Goal: Task Accomplishment & Management: Manage account settings

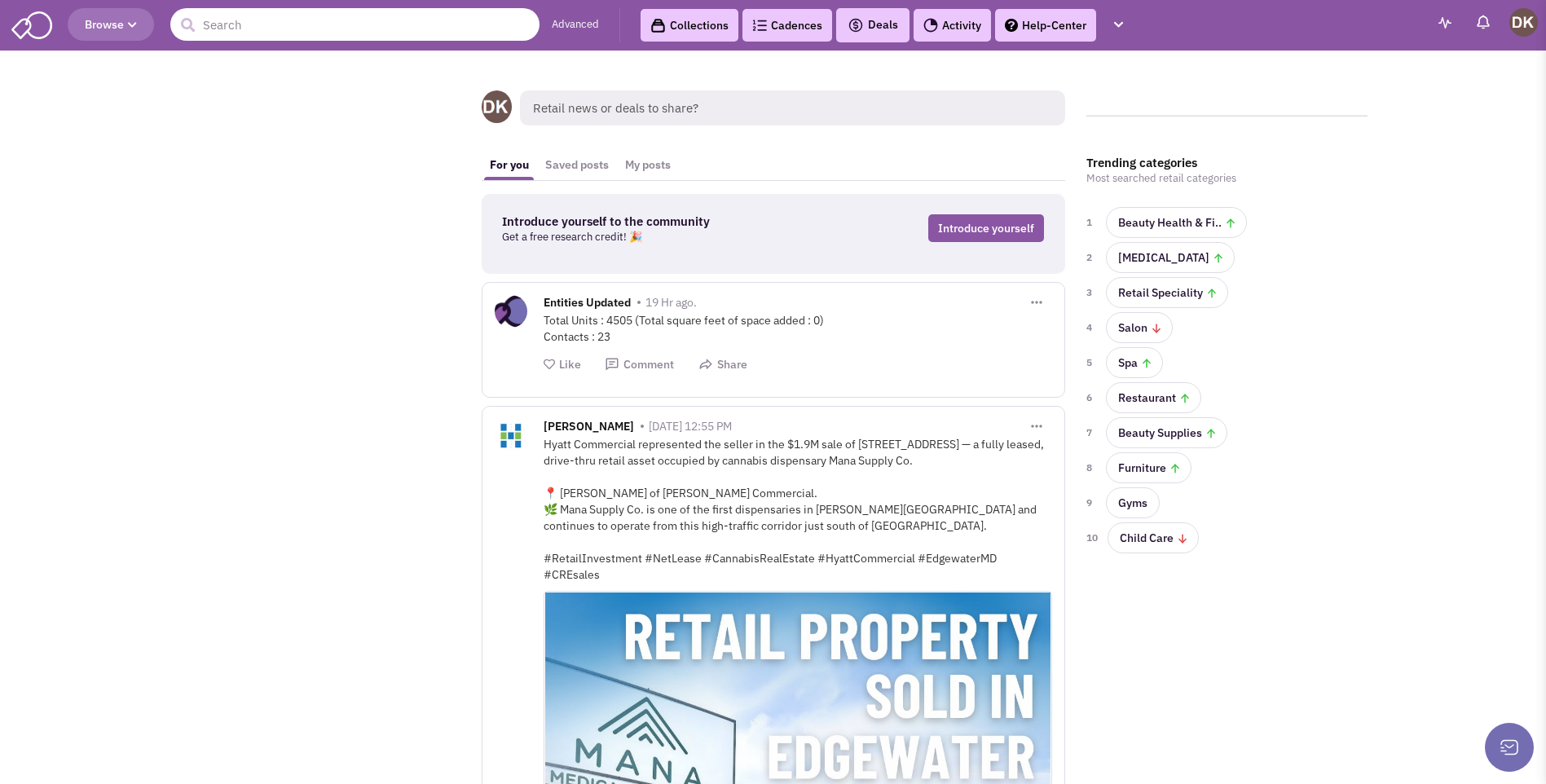
click at [363, 31] on input "text" at bounding box center [354, 24] width 369 height 33
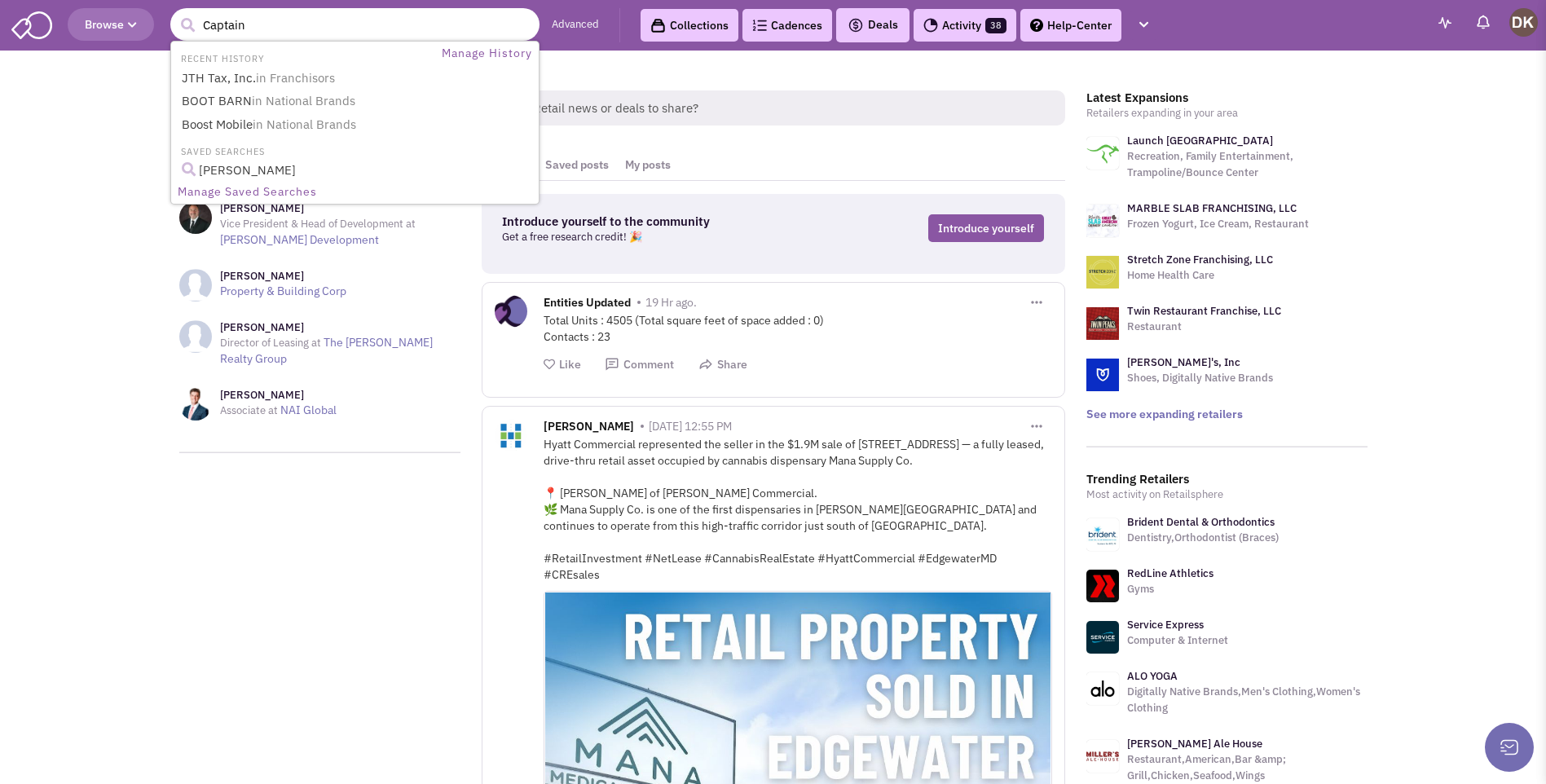
type input "Captain D"
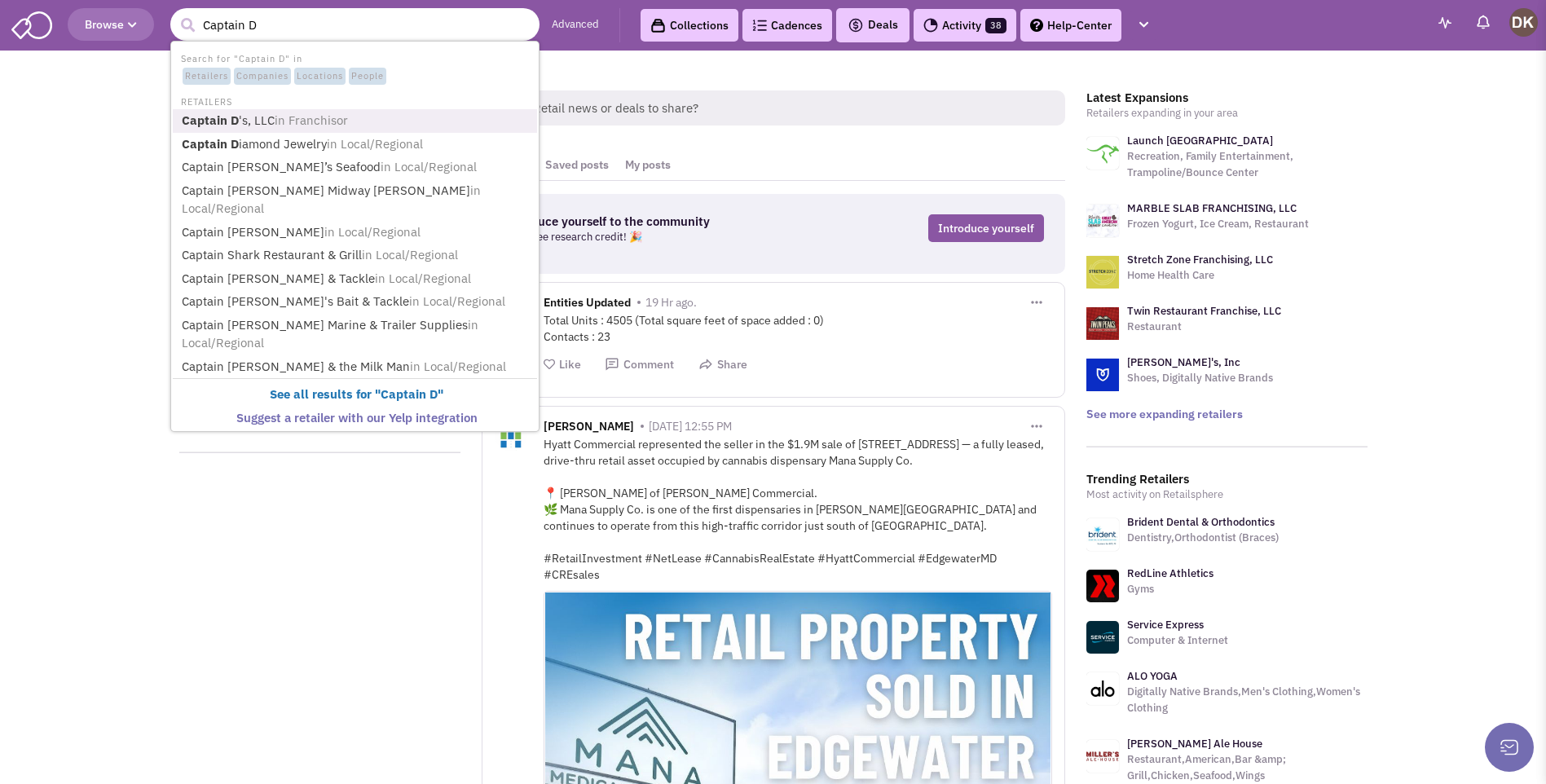
click at [294, 125] on span "in Franchisor" at bounding box center [311, 120] width 73 height 15
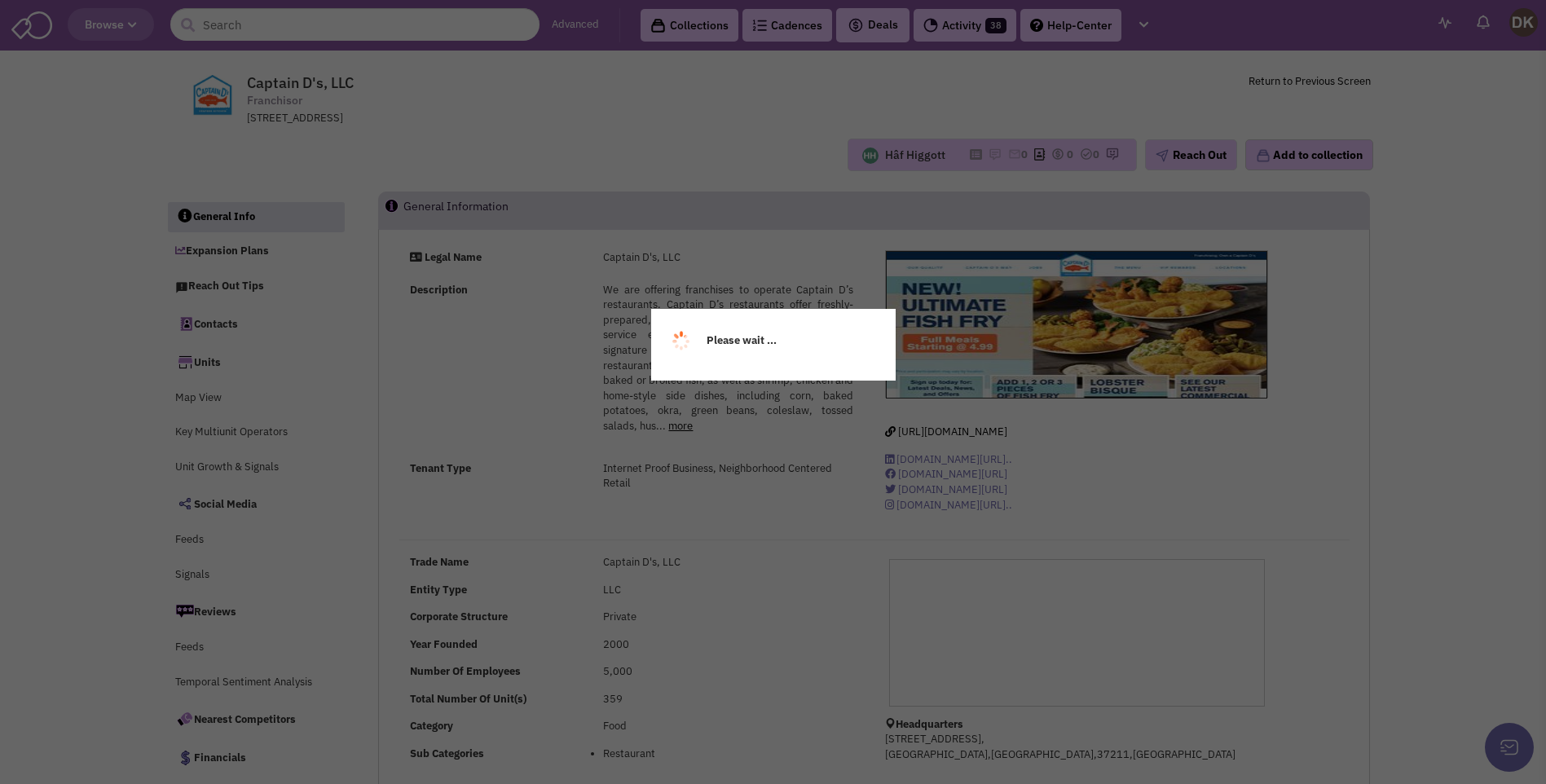
select select
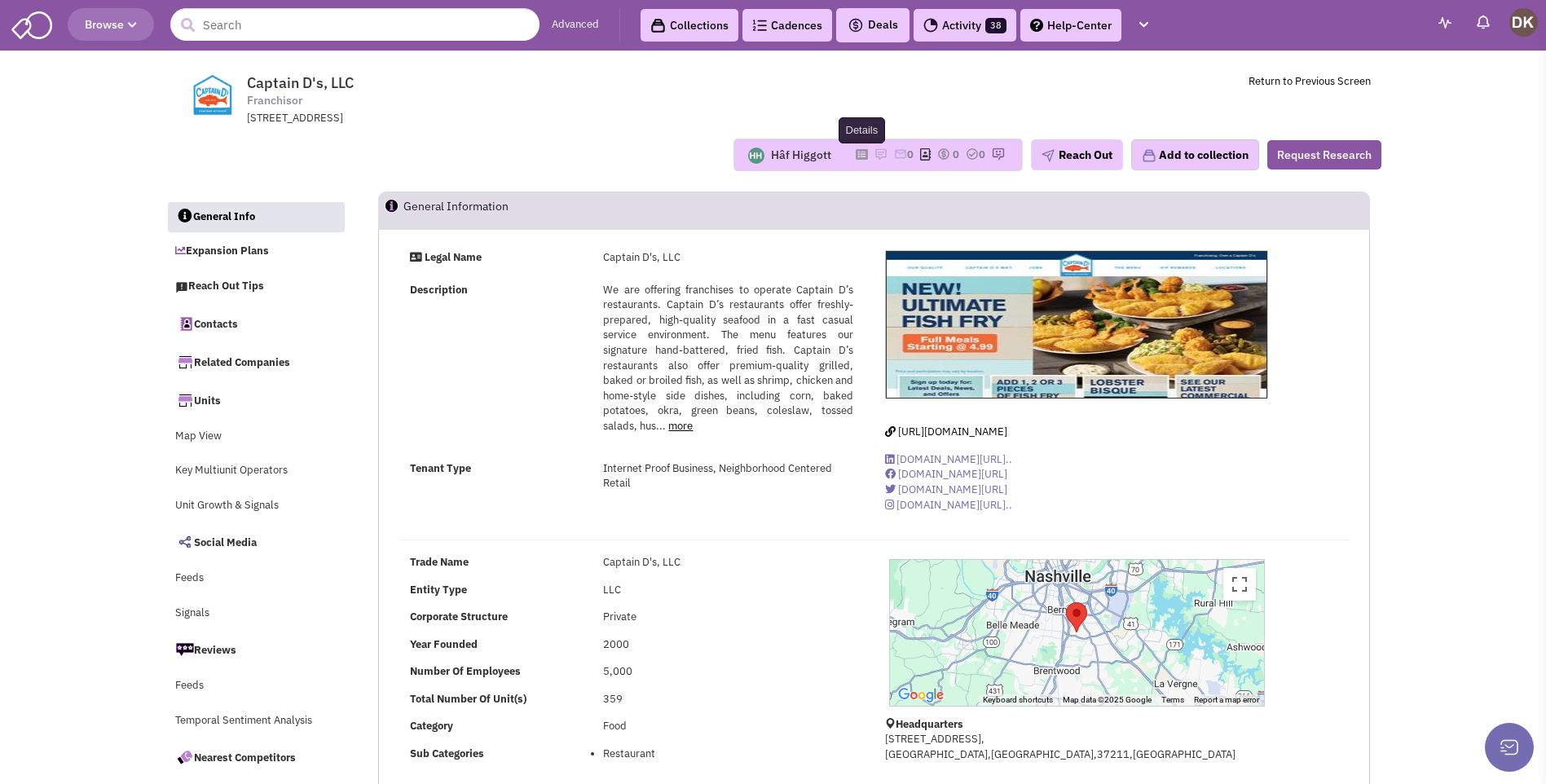
click at [856, 154] on icon at bounding box center [861, 155] width 12 height 9
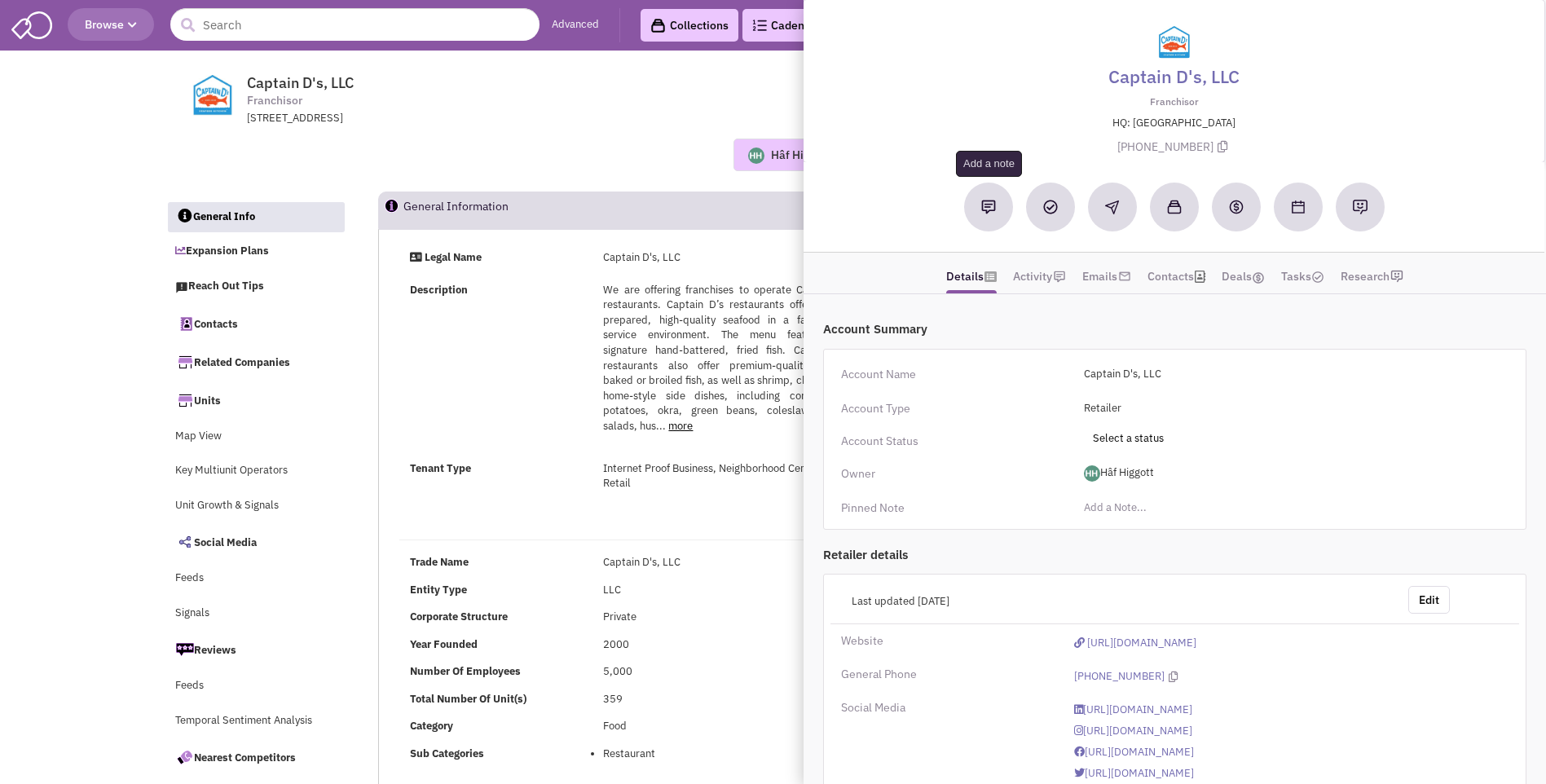
click at [983, 211] on img at bounding box center [988, 208] width 15 height 15
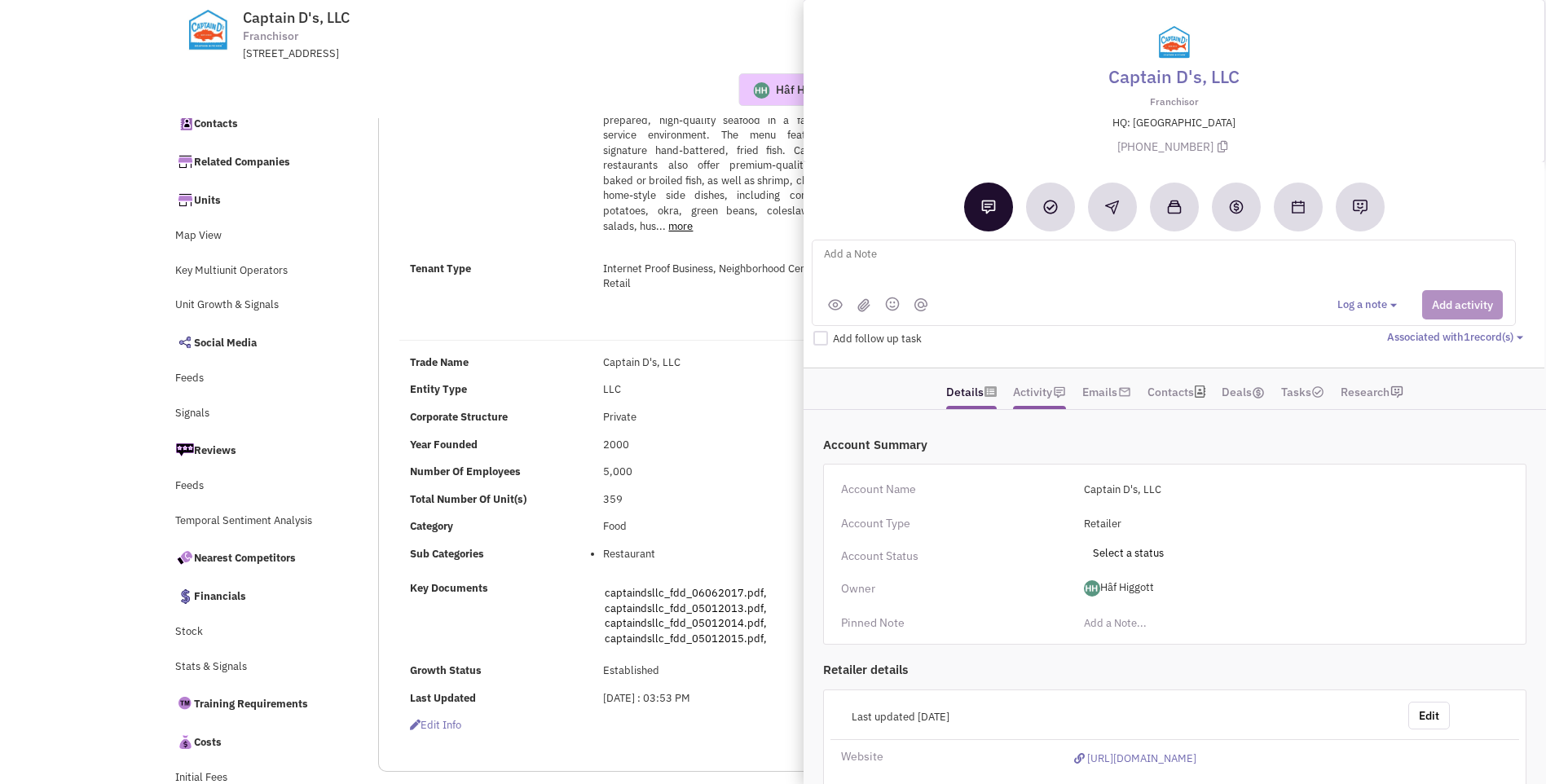
click at [1043, 398] on link "Activity" at bounding box center [1032, 392] width 39 height 31
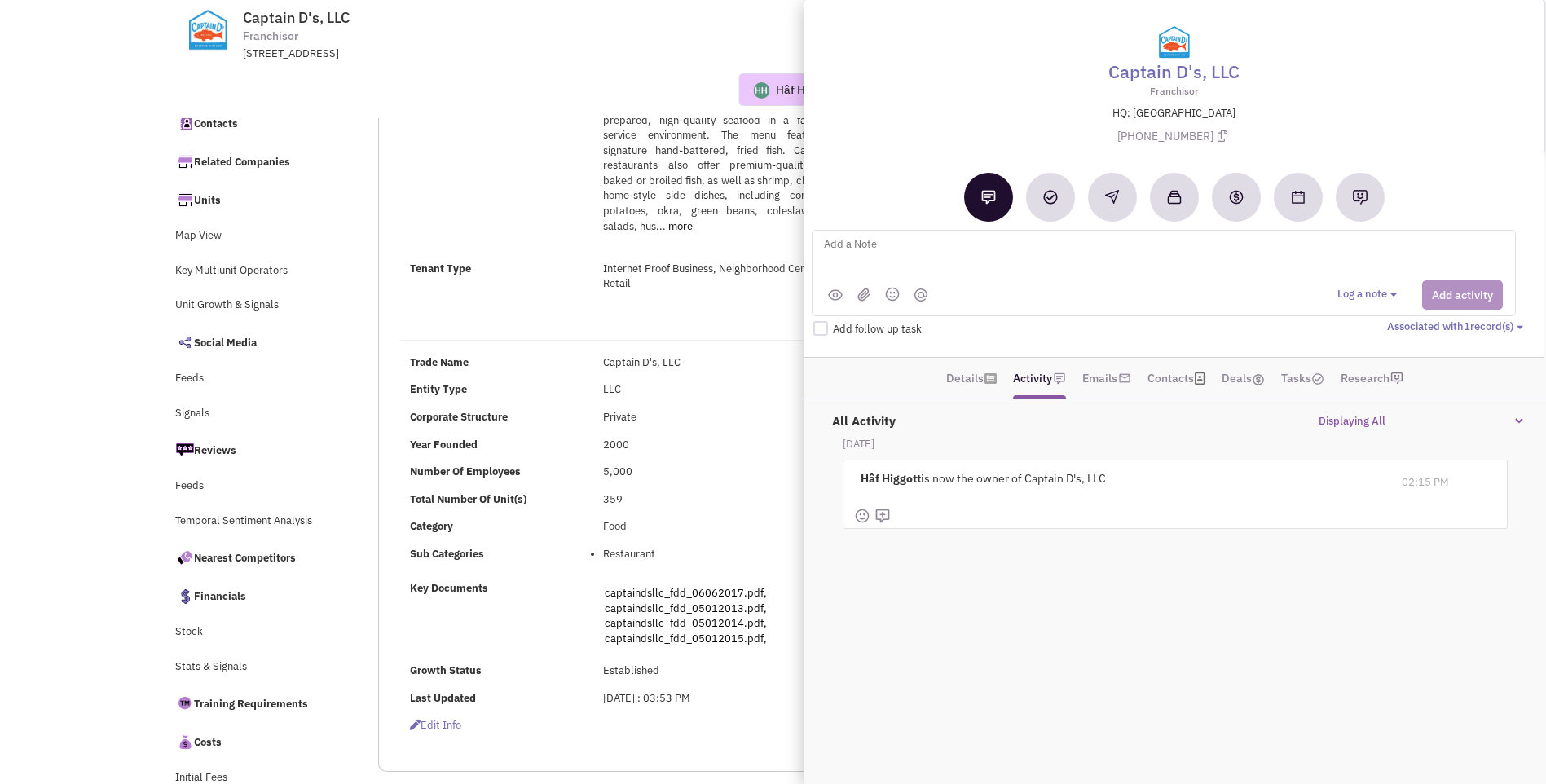
click at [877, 251] on textarea at bounding box center [1023, 257] width 403 height 45
type textarea "NO notes or email activity. placed vmx and sent email DK [DATE]"
click at [1457, 289] on button "Add activity" at bounding box center [1462, 294] width 81 height 29
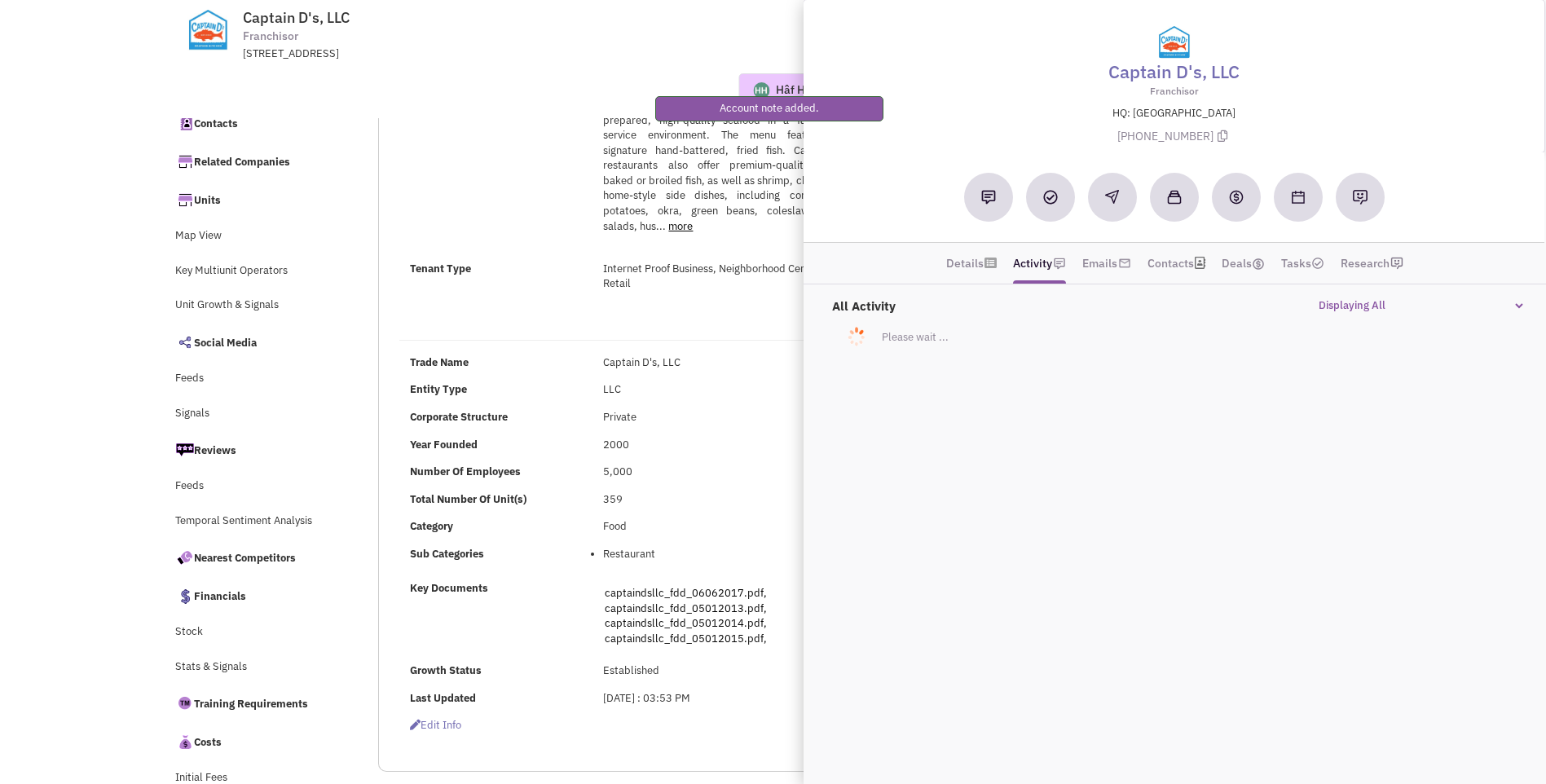
click at [752, 400] on div "Trade Name Captain D's, LLC Entity Type LLC Corporate Structure Private Year Fo…" at bounding box center [631, 536] width 486 height 362
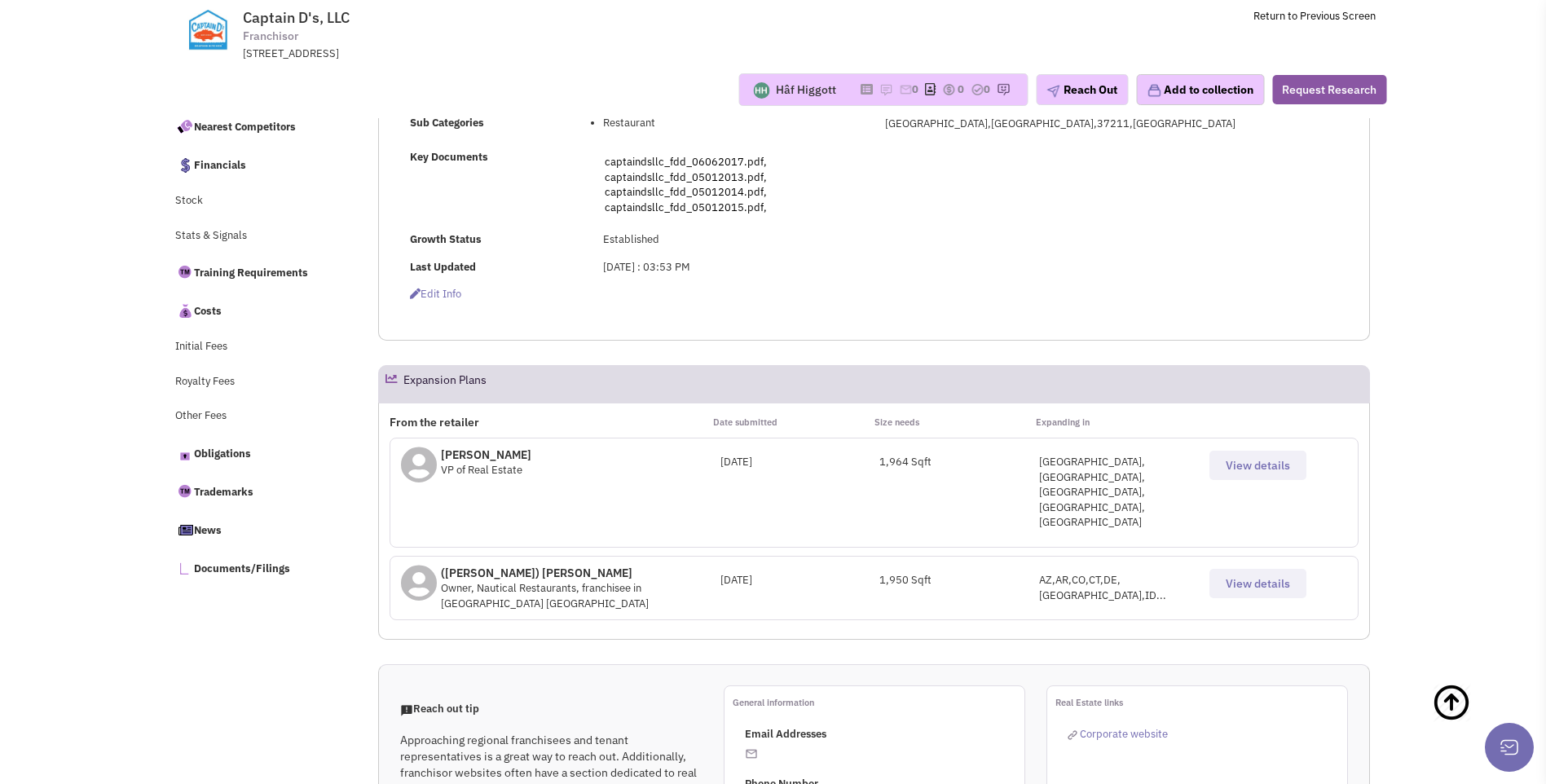
scroll to position [488, 0]
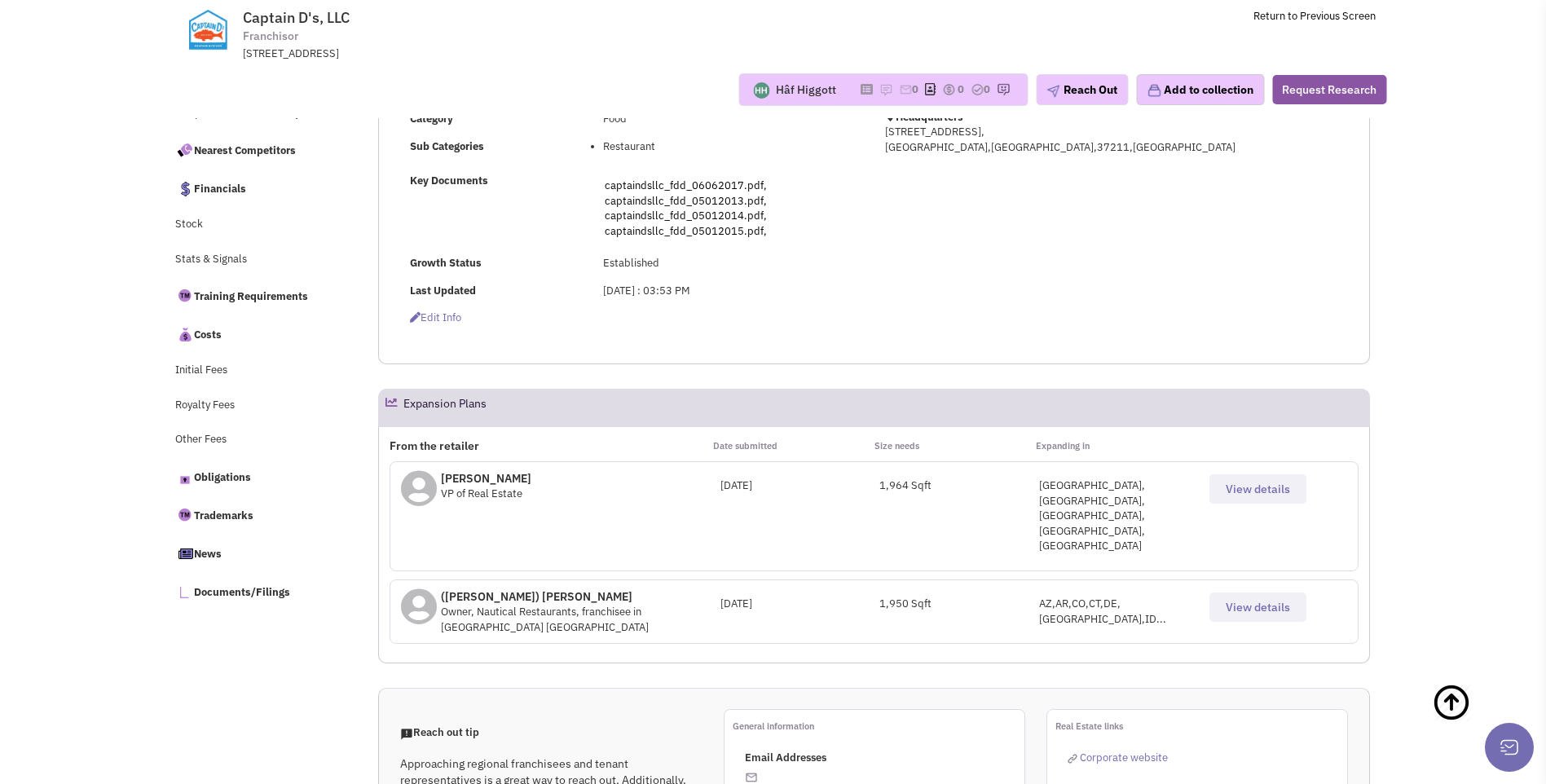
click at [1263, 494] on span "View details" at bounding box center [1258, 489] width 65 height 15
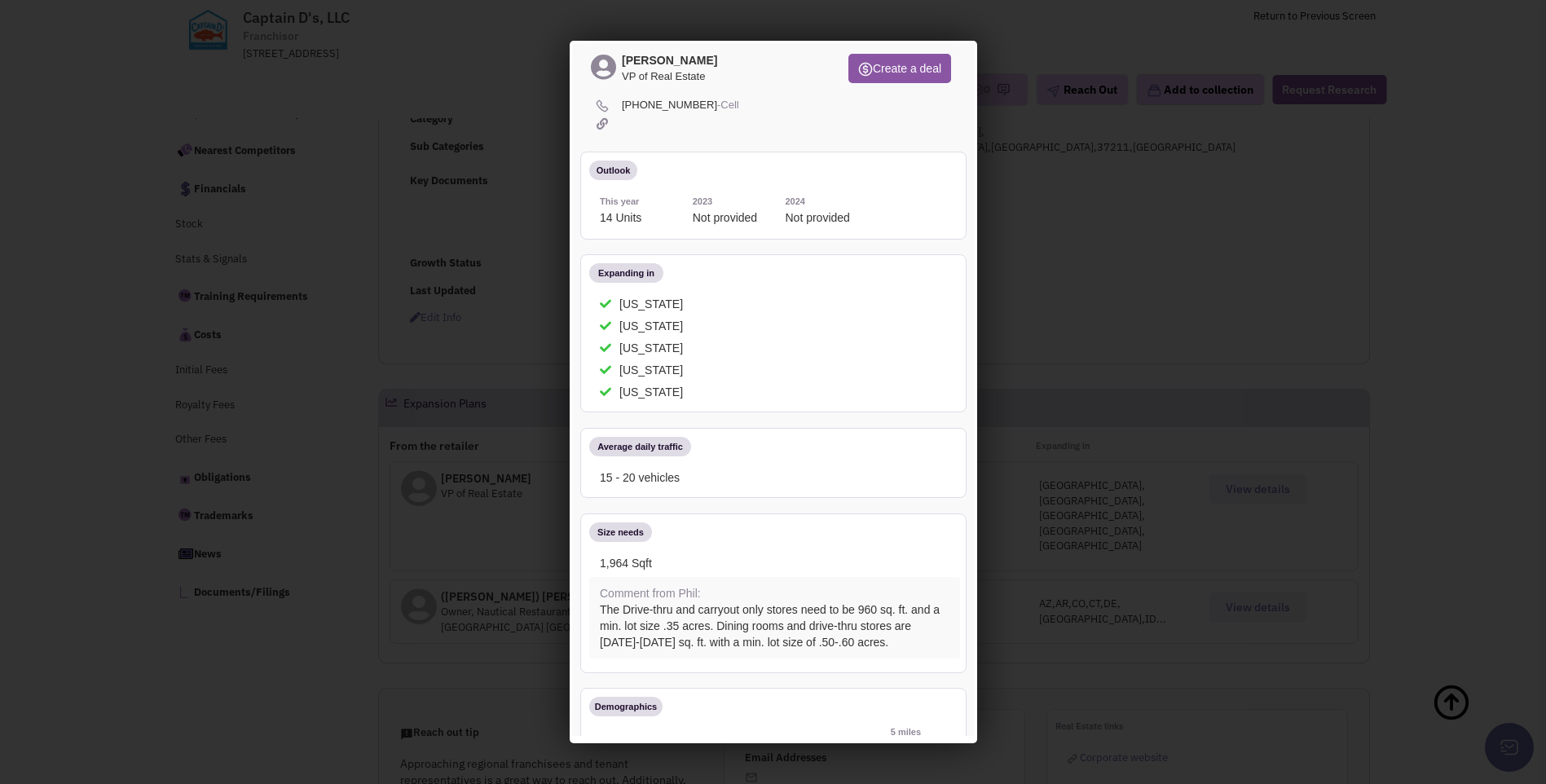
scroll to position [0, 0]
